Goal: Information Seeking & Learning: Learn about a topic

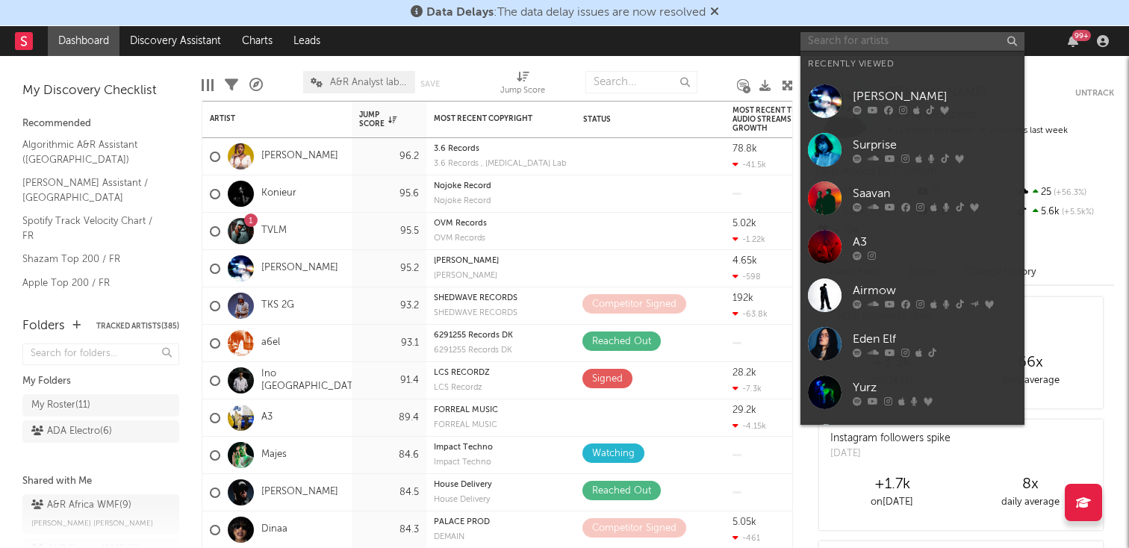
click at [827, 37] on input "text" at bounding box center [912, 41] width 224 height 19
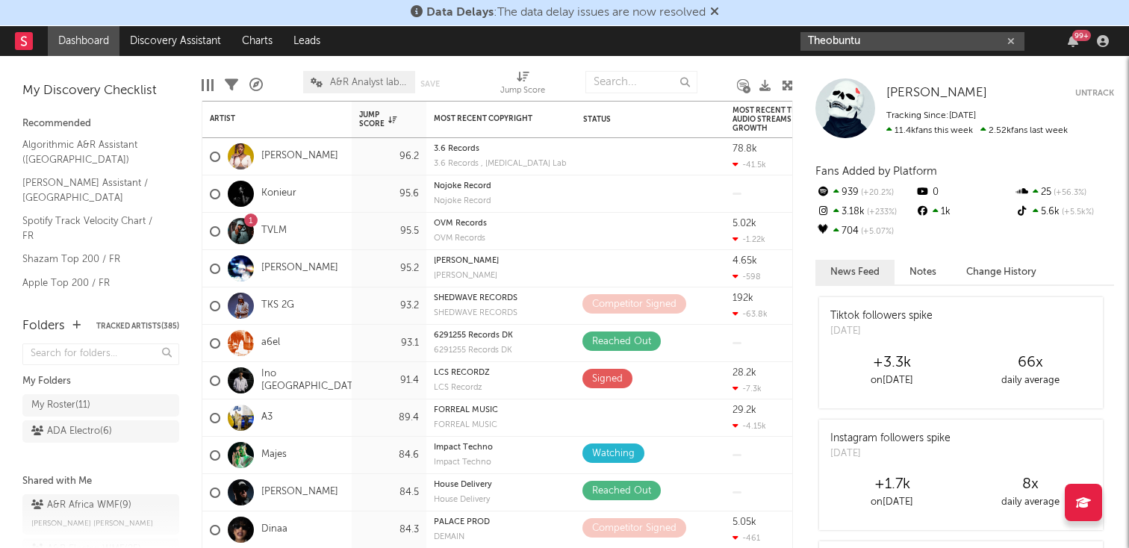
click at [879, 47] on input "Theobuntu" at bounding box center [912, 41] width 224 height 19
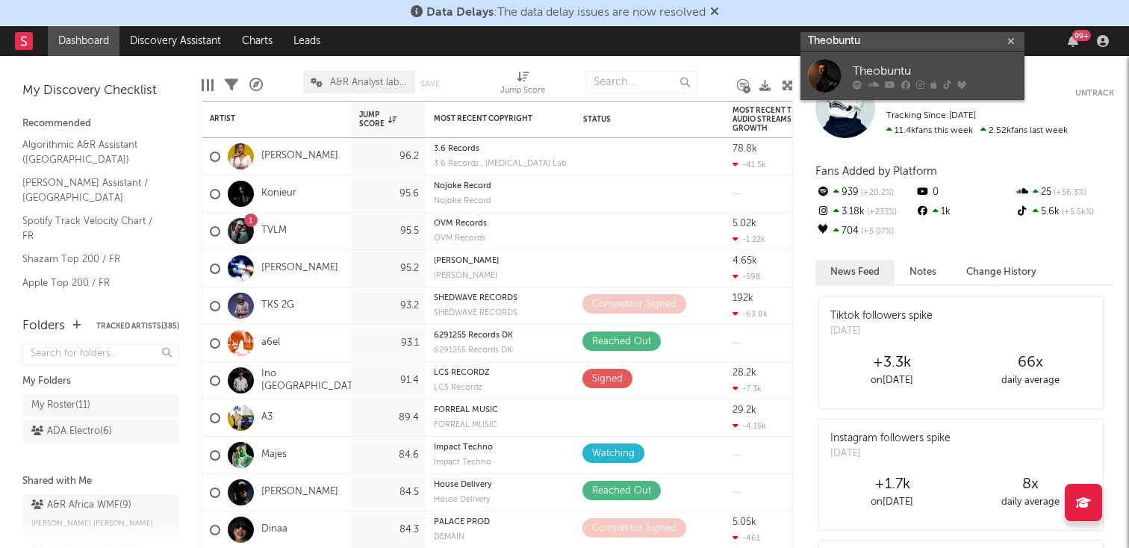
type input "Theobuntu"
click at [855, 84] on icon at bounding box center [857, 84] width 9 height 9
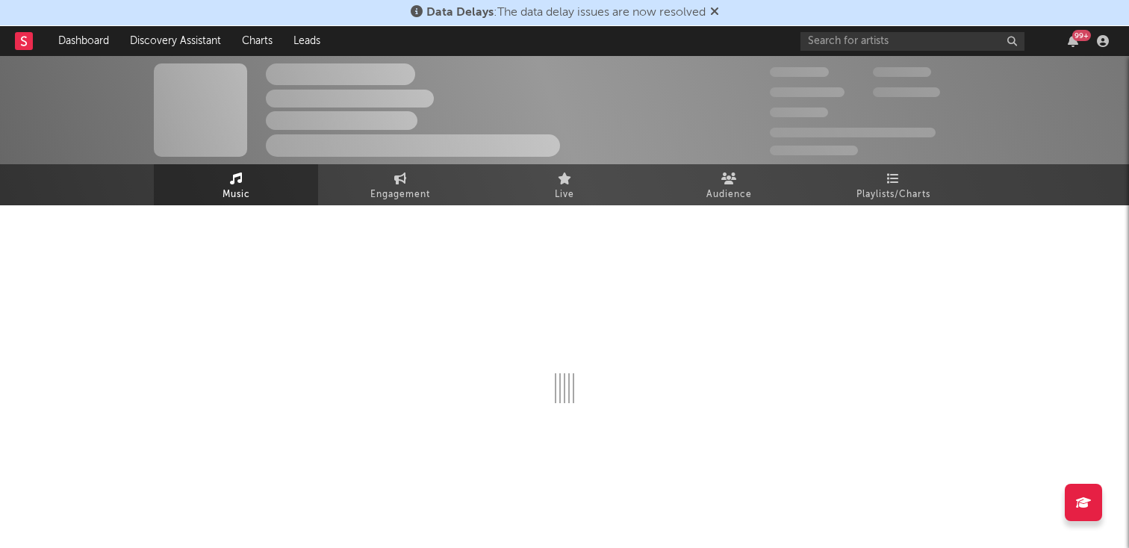
select select "1w"
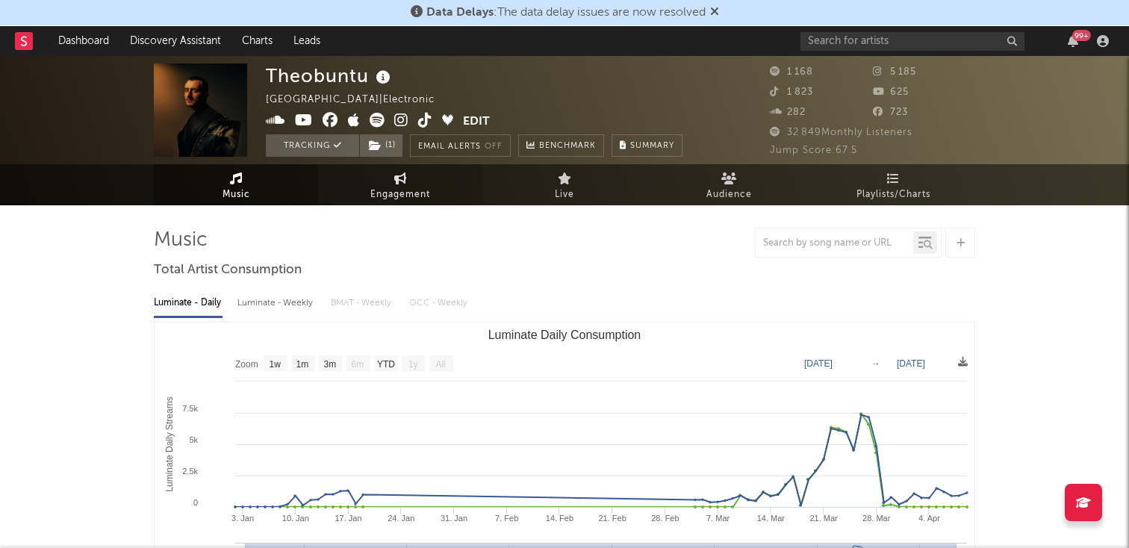
click at [424, 183] on link "Engagement" at bounding box center [400, 184] width 164 height 41
select select "1w"
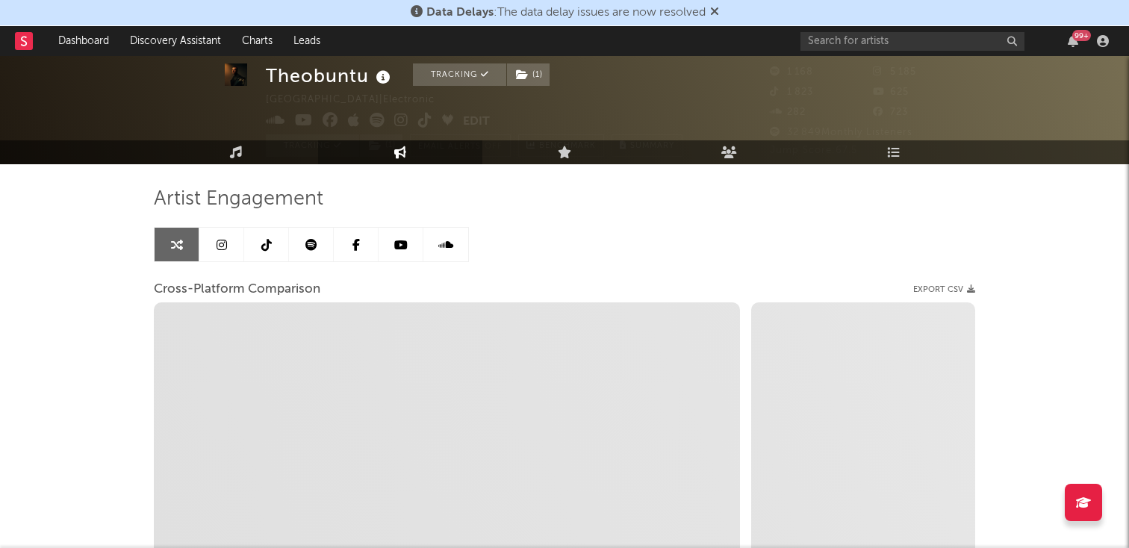
scroll to position [40, 0]
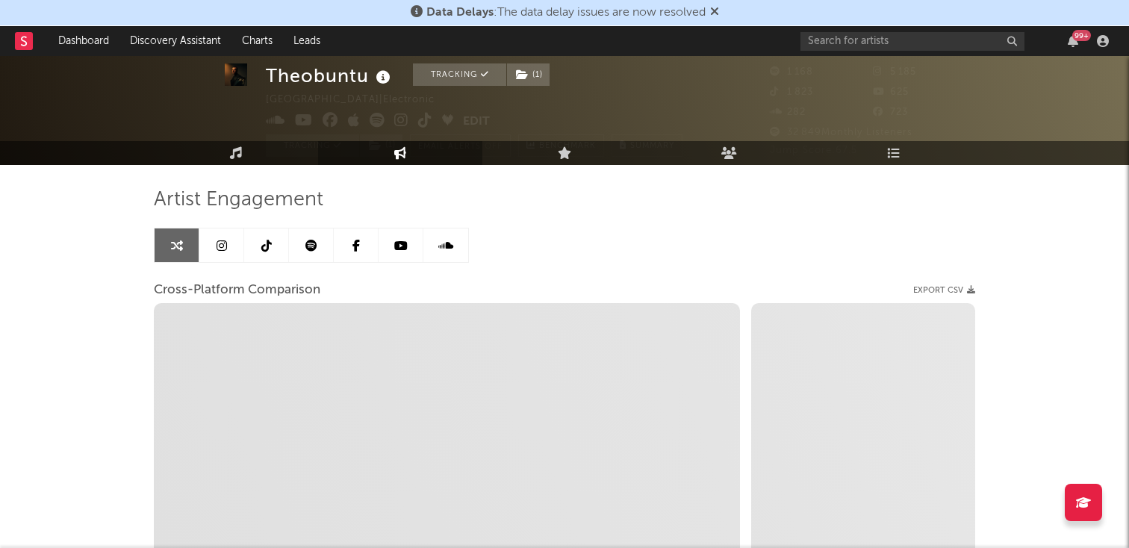
click at [325, 241] on link at bounding box center [311, 245] width 45 height 34
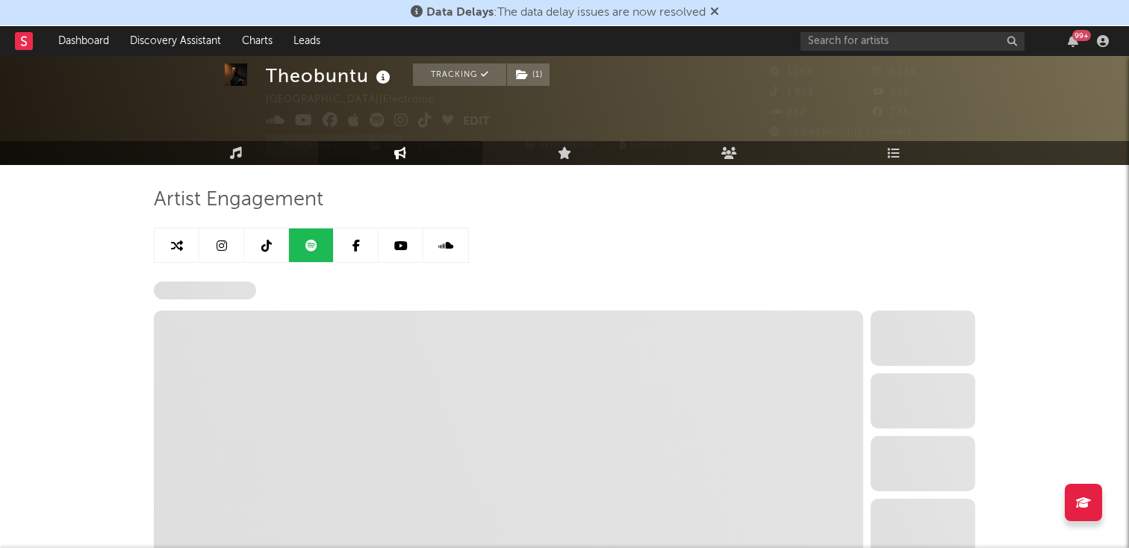
select select "6m"
select select "1w"
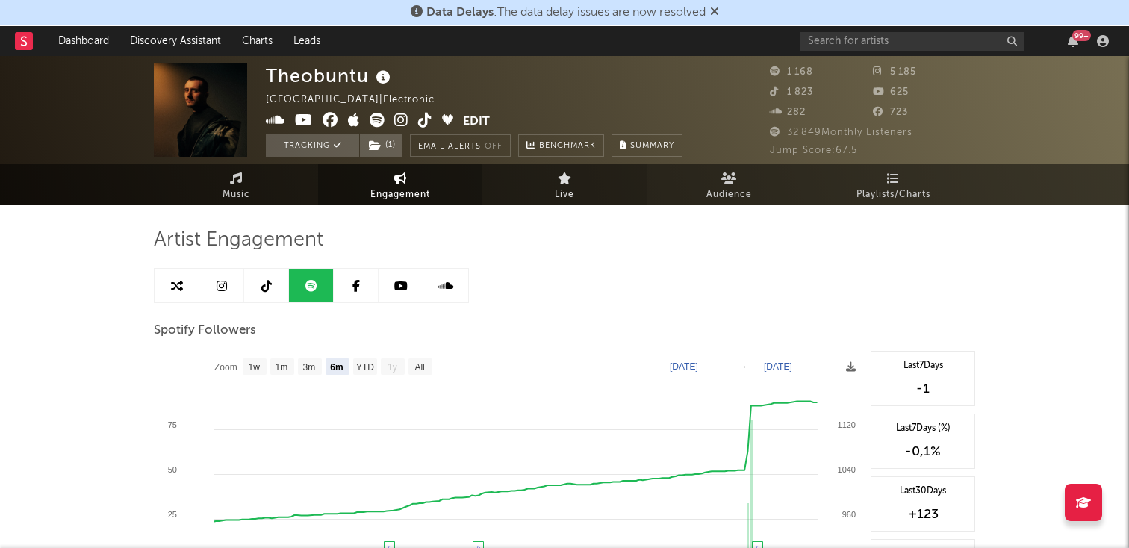
click at [550, 184] on link "Live" at bounding box center [564, 184] width 164 height 41
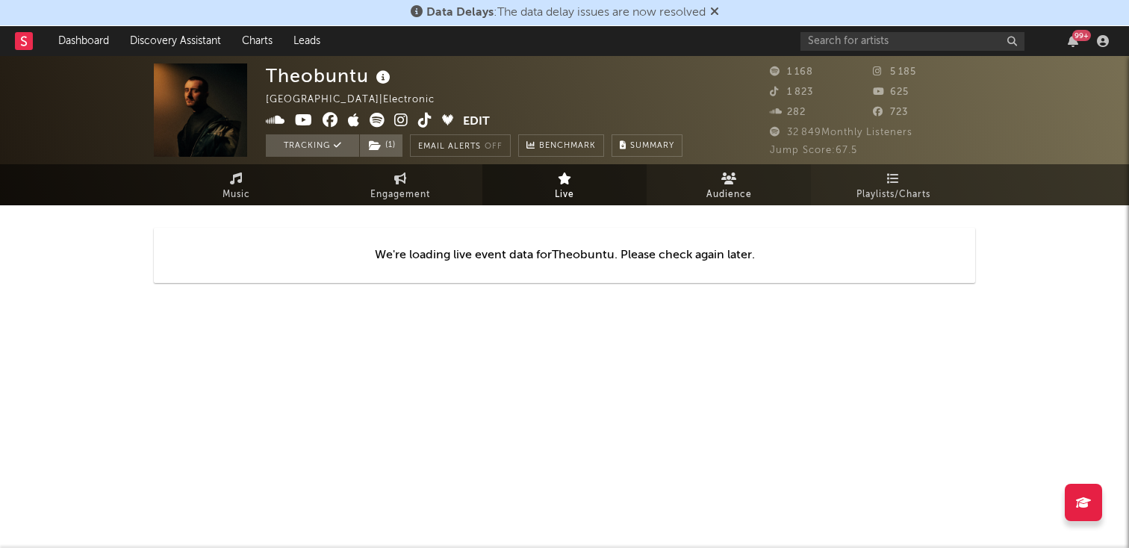
click at [691, 194] on link "Audience" at bounding box center [729, 184] width 164 height 41
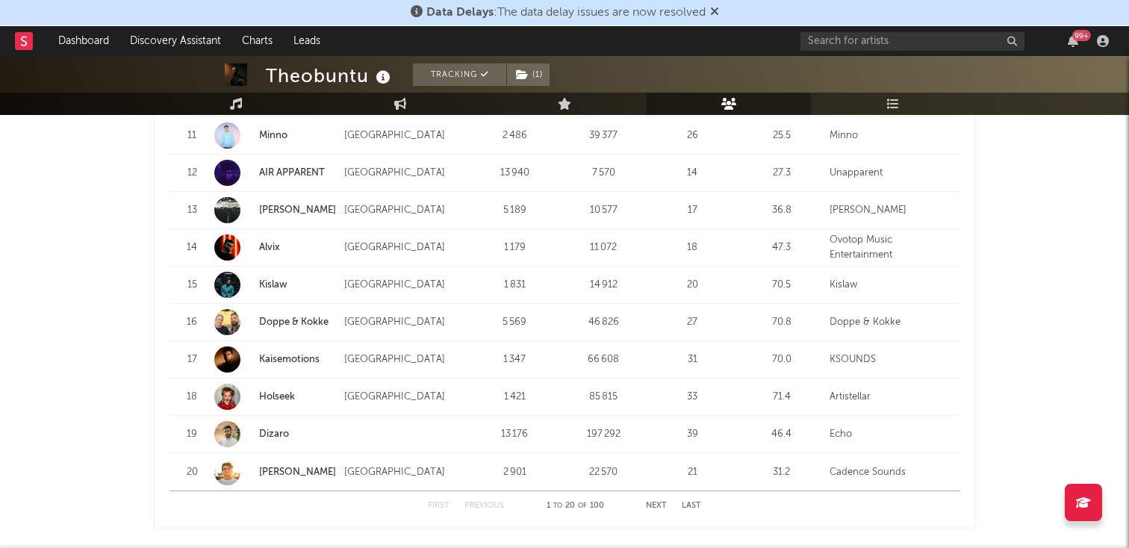
scroll to position [1897, 0]
